Goal: Information Seeking & Learning: Learn about a topic

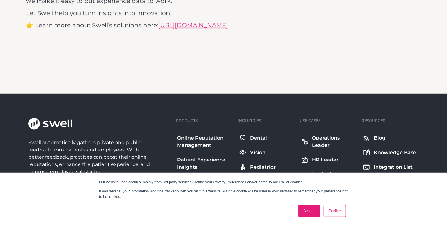
scroll to position [1280, 0]
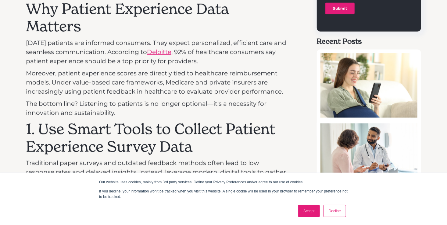
scroll to position [416, 0]
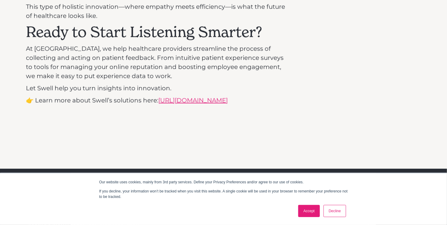
scroll to position [1158, 0]
